Goal: Information Seeking & Learning: Learn about a topic

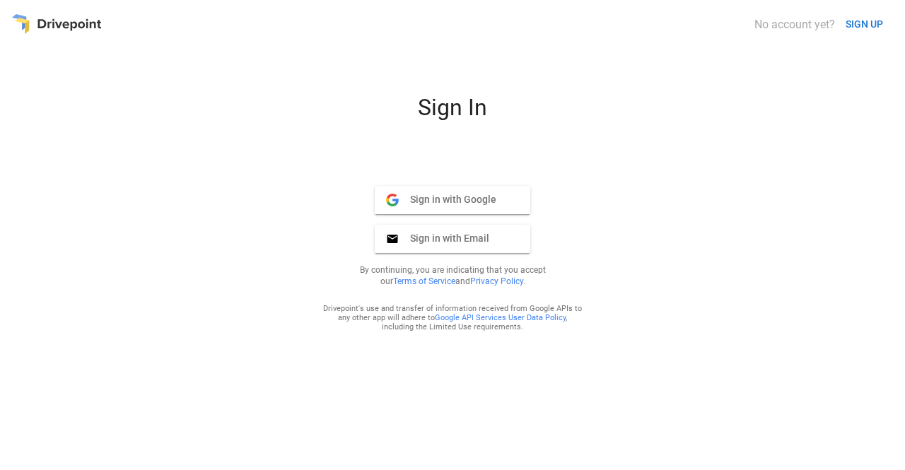
click at [761, 172] on div "Sign In Sign in with Google Google Sign in with Email Email By continuing, you …" at bounding box center [452, 277] width 882 height 366
click at [460, 242] on span "Sign in with Email" at bounding box center [444, 238] width 90 height 13
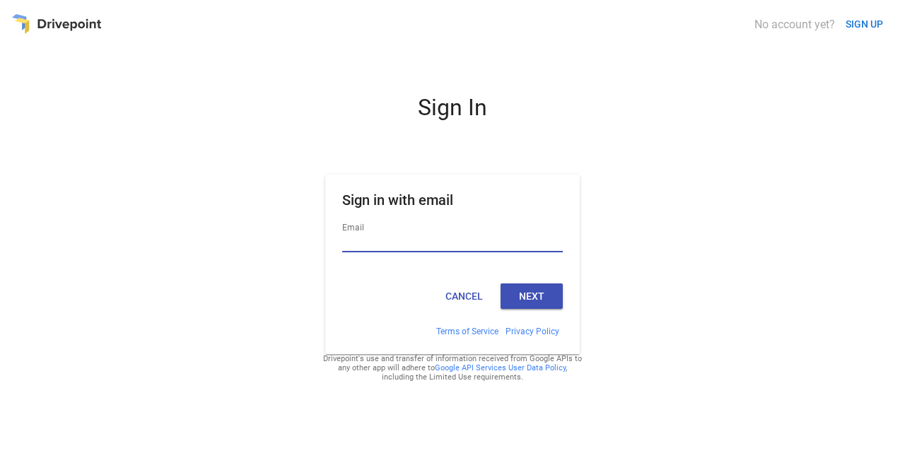
type input "**********"
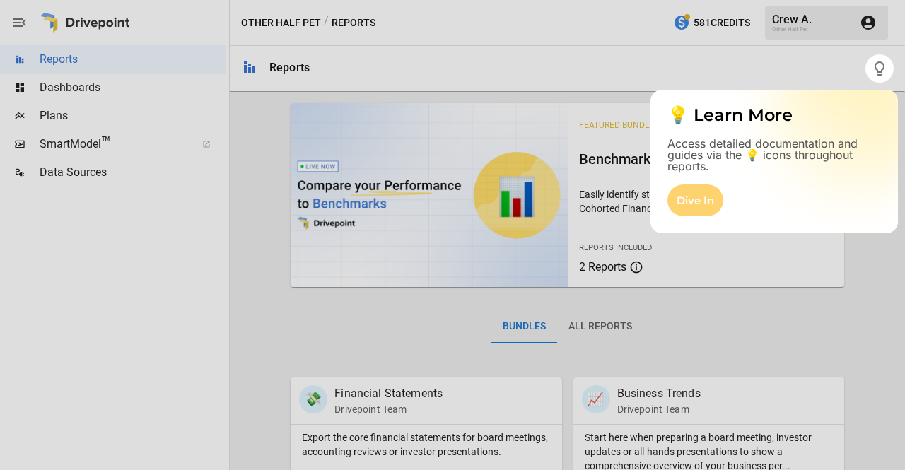
click at [689, 199] on div "Dive In" at bounding box center [695, 201] width 56 height 32
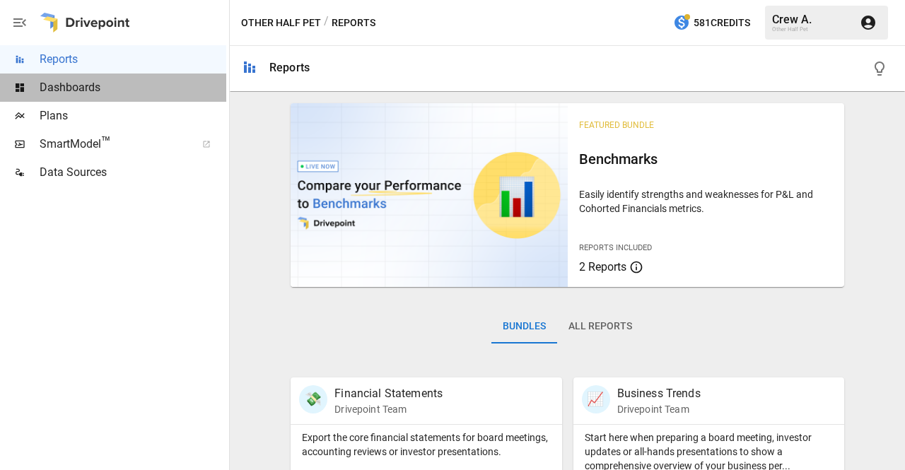
click at [88, 86] on span "Dashboards" at bounding box center [133, 87] width 187 height 17
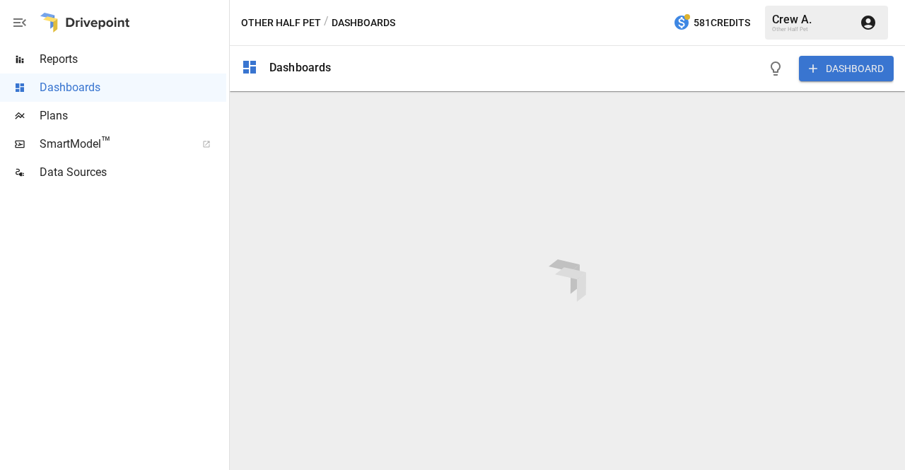
click at [282, 69] on div "Dashboards" at bounding box center [300, 67] width 62 height 13
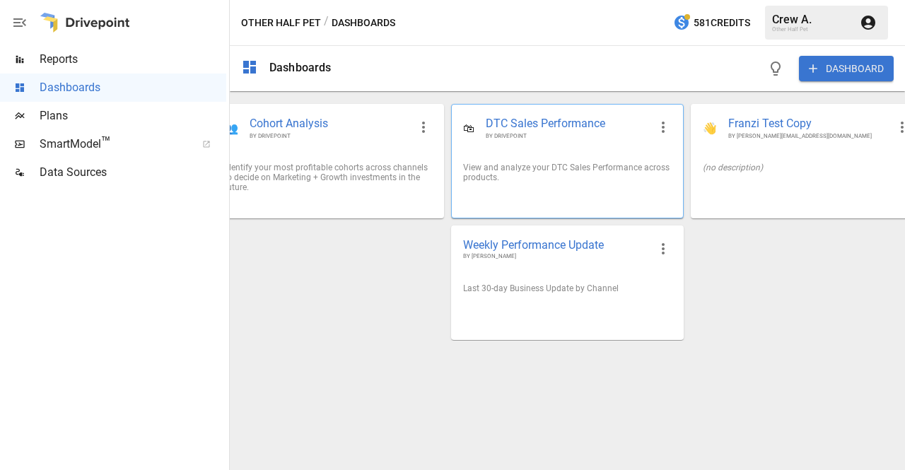
click at [535, 124] on span "DTC Sales Performance" at bounding box center [567, 124] width 163 height 16
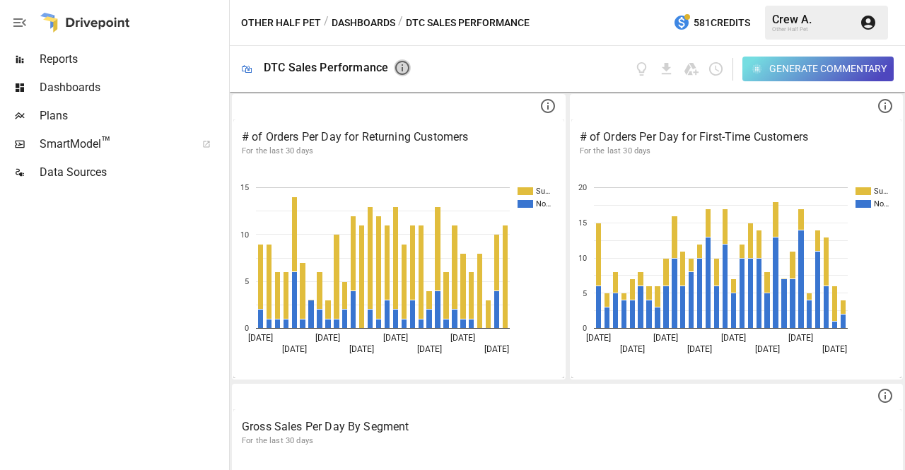
click at [397, 70] on icon "button" at bounding box center [402, 67] width 17 height 17
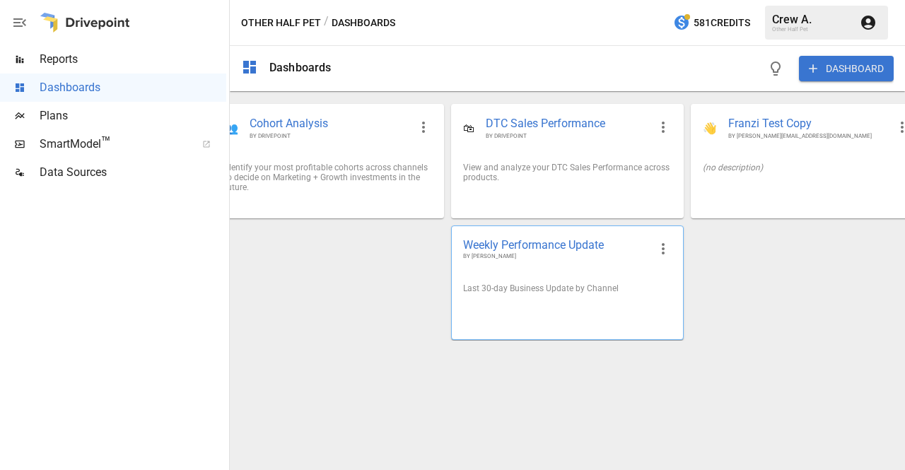
click at [525, 245] on span "Weekly Performance Update" at bounding box center [555, 245] width 185 height 15
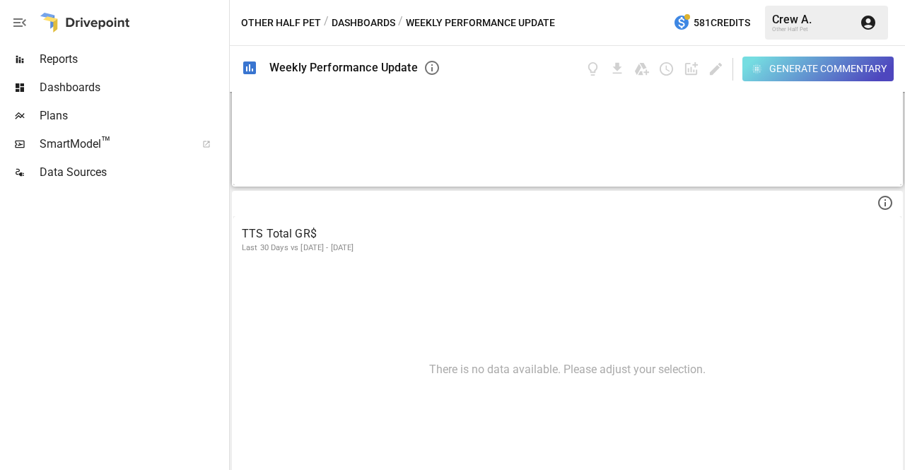
scroll to position [780, 0]
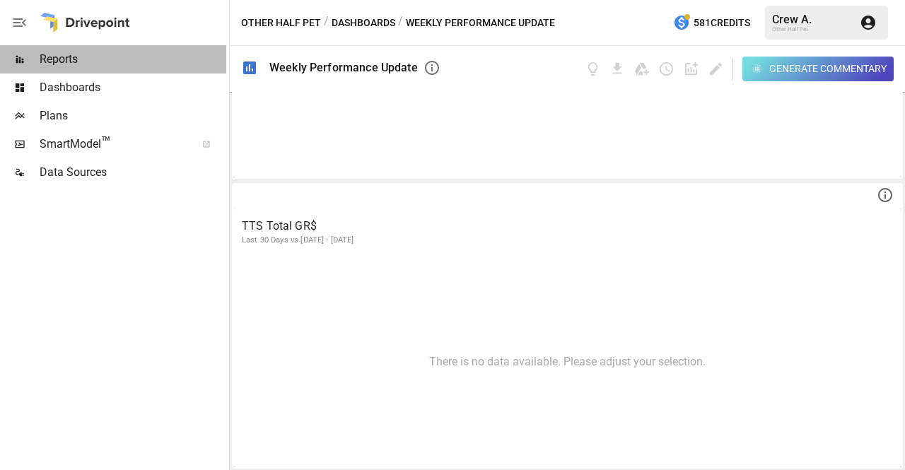
click at [55, 62] on span "Reports" at bounding box center [133, 59] width 187 height 17
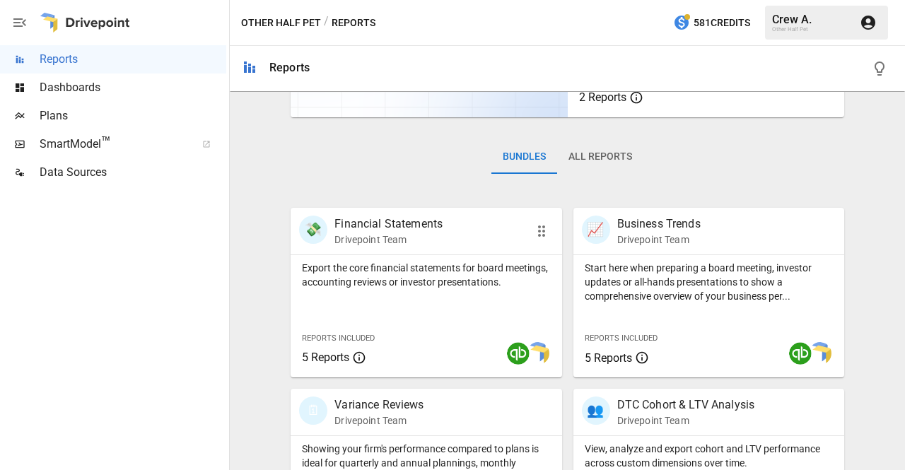
scroll to position [170, 0]
click at [370, 234] on p "Drivepoint Team" at bounding box center [388, 240] width 108 height 14
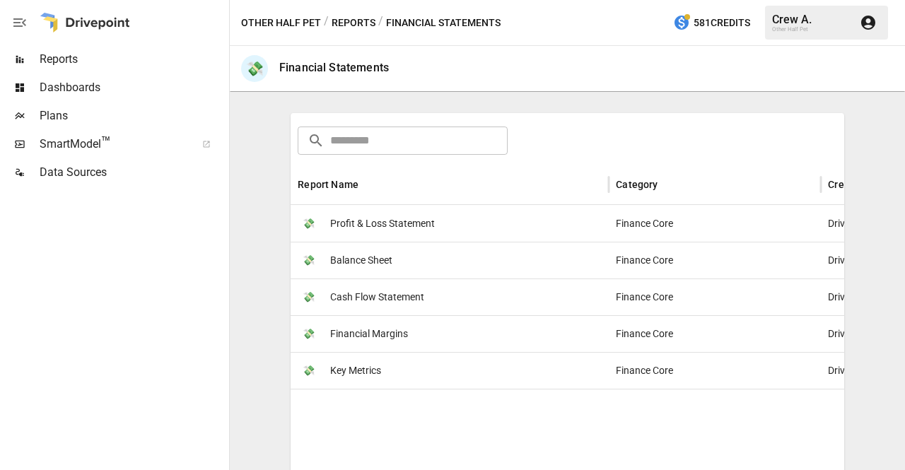
scroll to position [283, 0]
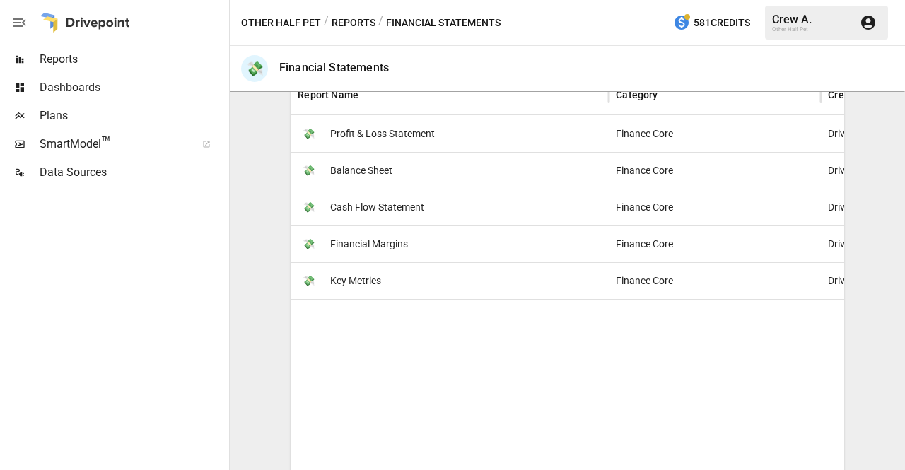
click at [367, 133] on span "Profit & Loss Statement" at bounding box center [382, 134] width 105 height 36
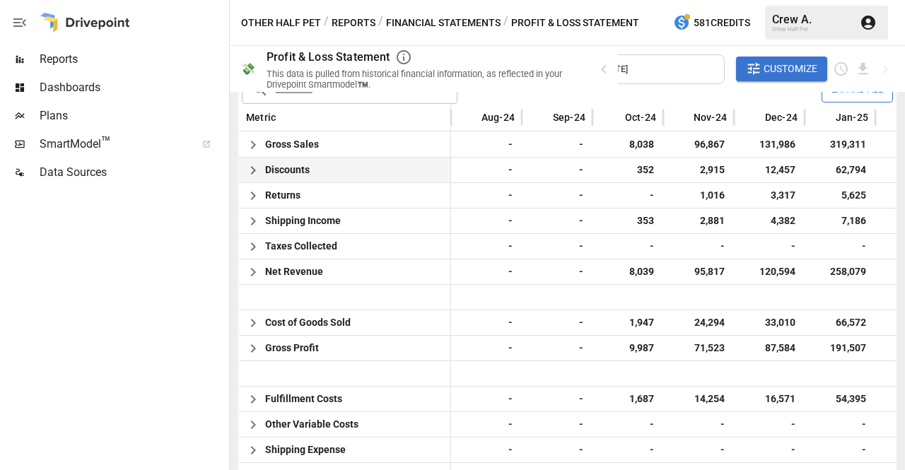
scroll to position [353, 0]
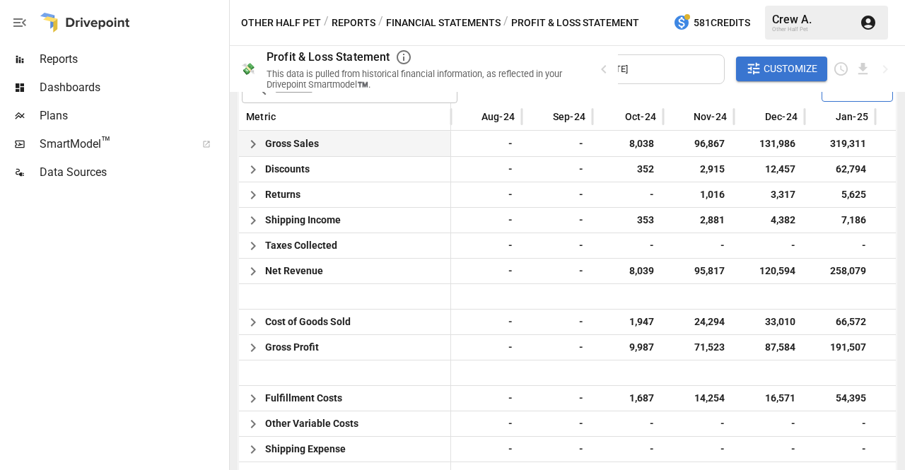
click at [257, 142] on icon "button" at bounding box center [253, 144] width 17 height 17
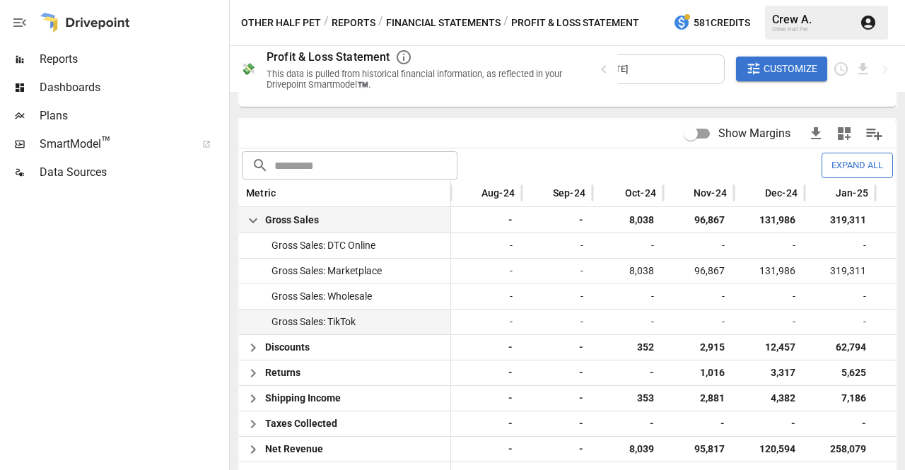
scroll to position [212, 0]
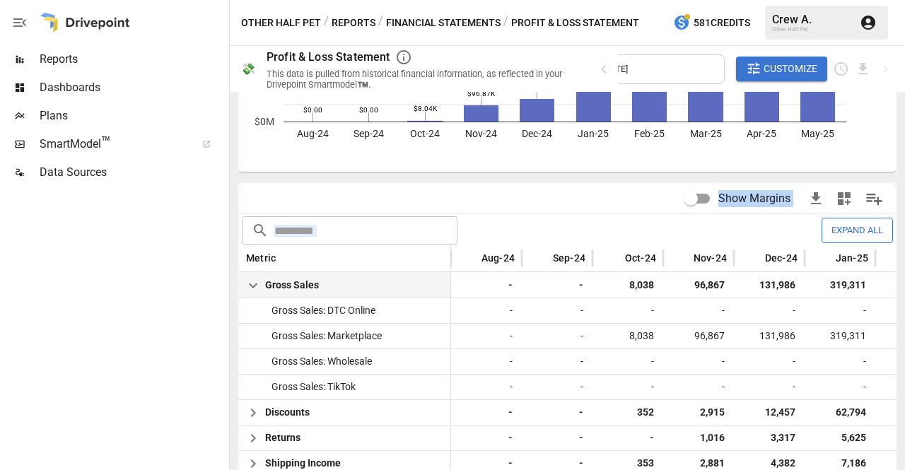
drag, startPoint x: 633, startPoint y: 204, endPoint x: 496, endPoint y: 227, distance: 139.8
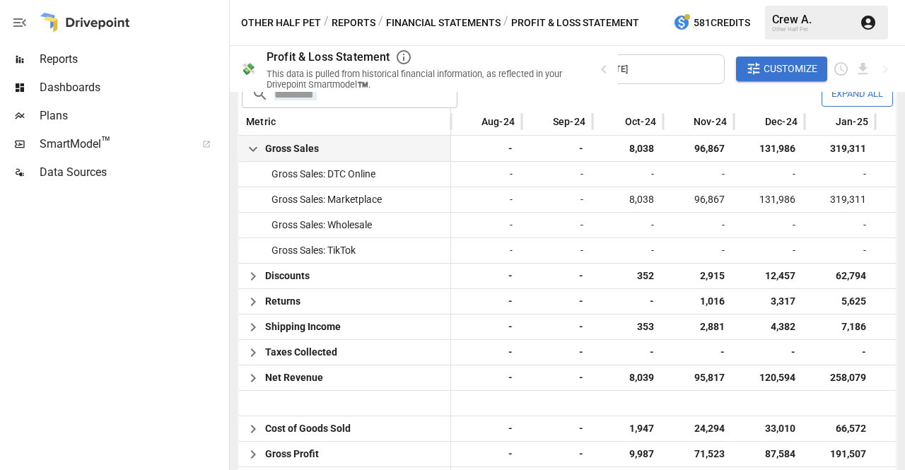
scroll to position [200, 0]
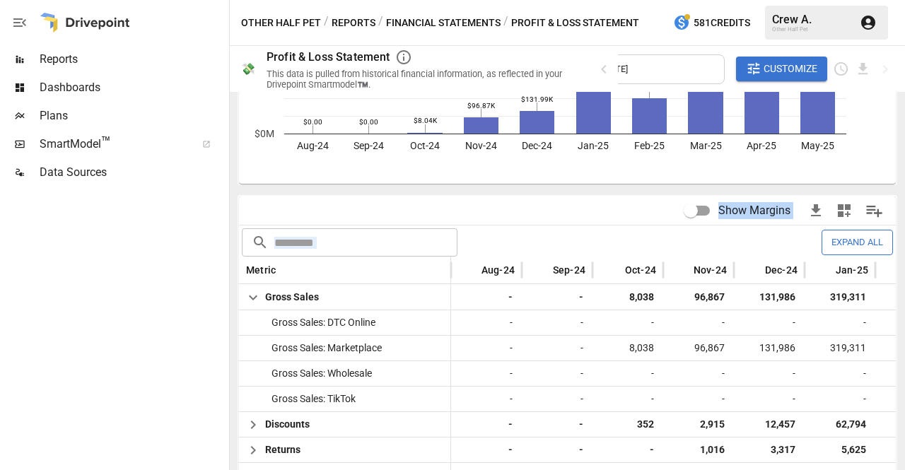
click at [253, 298] on icon "button" at bounding box center [253, 298] width 8 height 5
